Goal: Transaction & Acquisition: Subscribe to service/newsletter

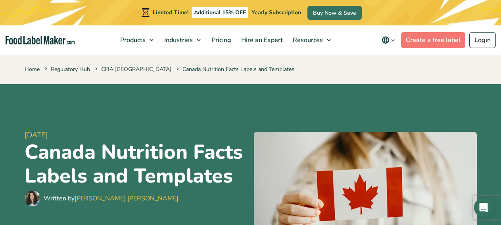
scroll to position [182, 0]
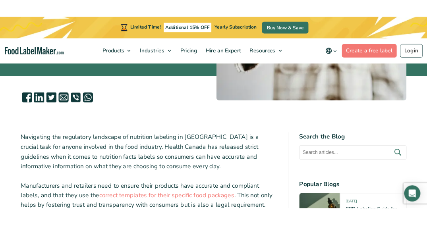
scroll to position [182, 0]
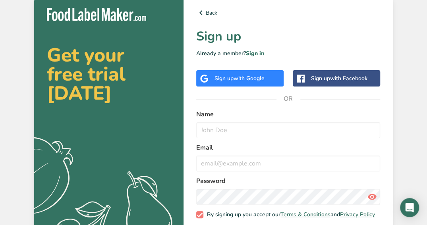
click at [250, 82] on div "Sign up with Google" at bounding box center [239, 78] width 50 height 8
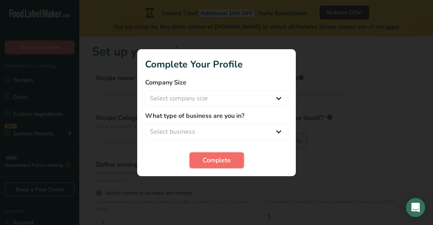
click at [230, 159] on span "Complete" at bounding box center [217, 161] width 28 height 10
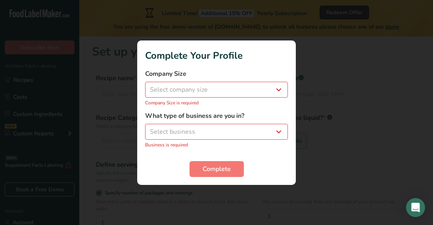
click at [233, 160] on form "Company Size Select company size Fewer than 10 Employees 10 to 50 Employees 51 …" at bounding box center [216, 123] width 143 height 108
click at [232, 169] on button "Complete" at bounding box center [217, 169] width 54 height 16
